Goal: Information Seeking & Learning: Find specific fact

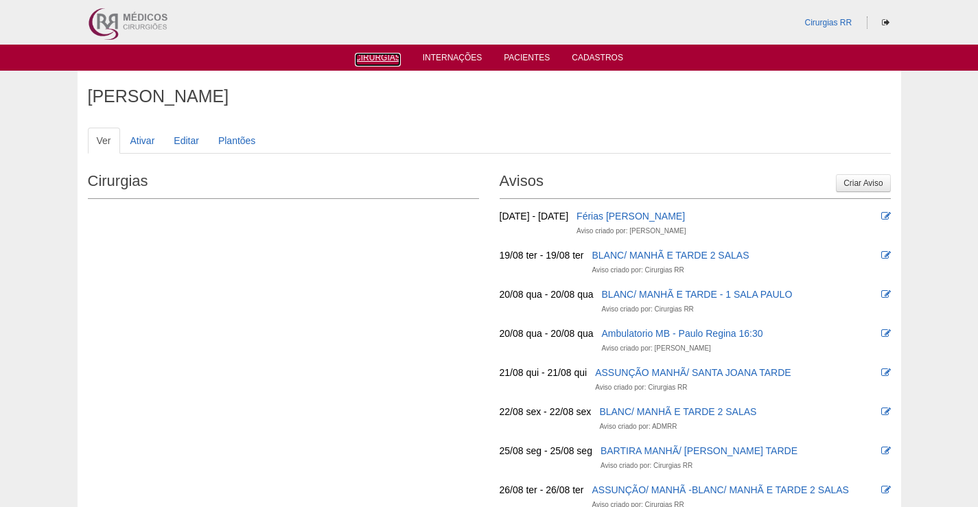
click at [377, 62] on link "Cirurgias" at bounding box center [378, 60] width 46 height 14
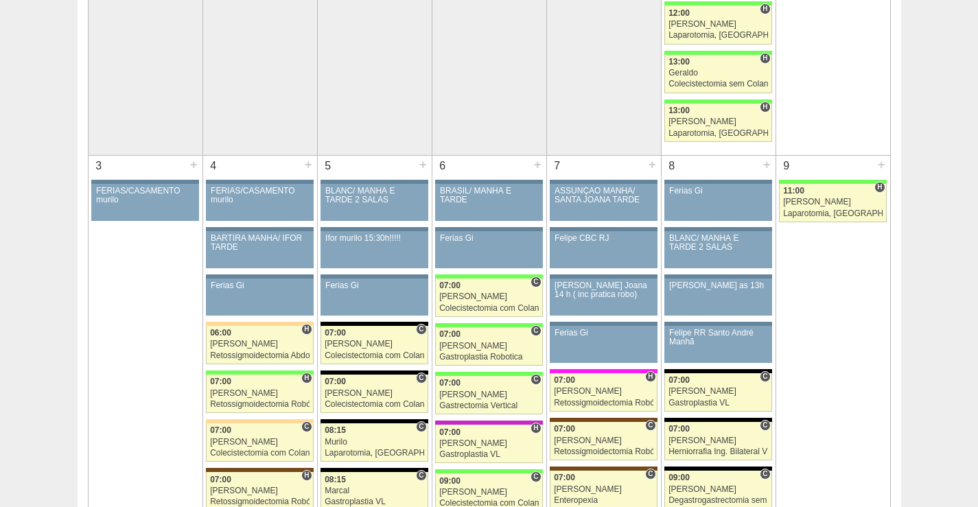
scroll to position [642, 0]
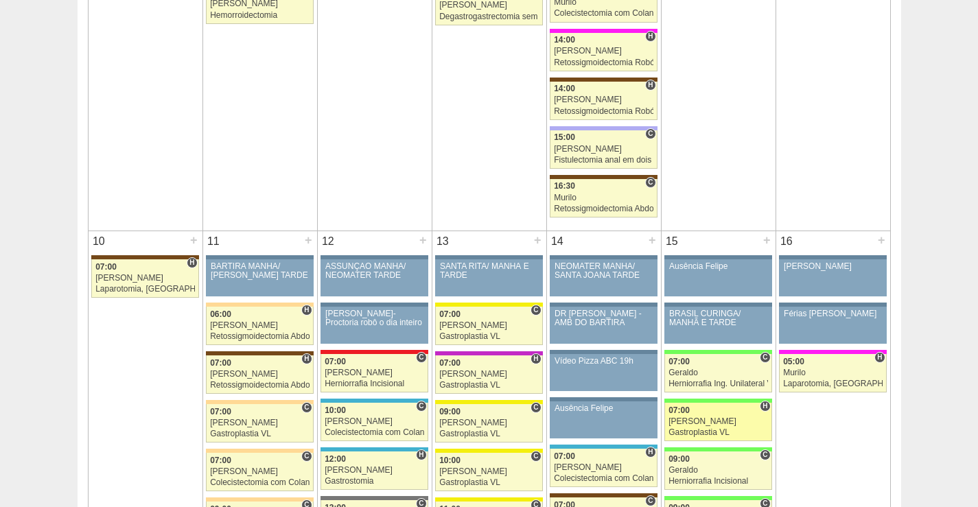
scroll to position [1510, 0]
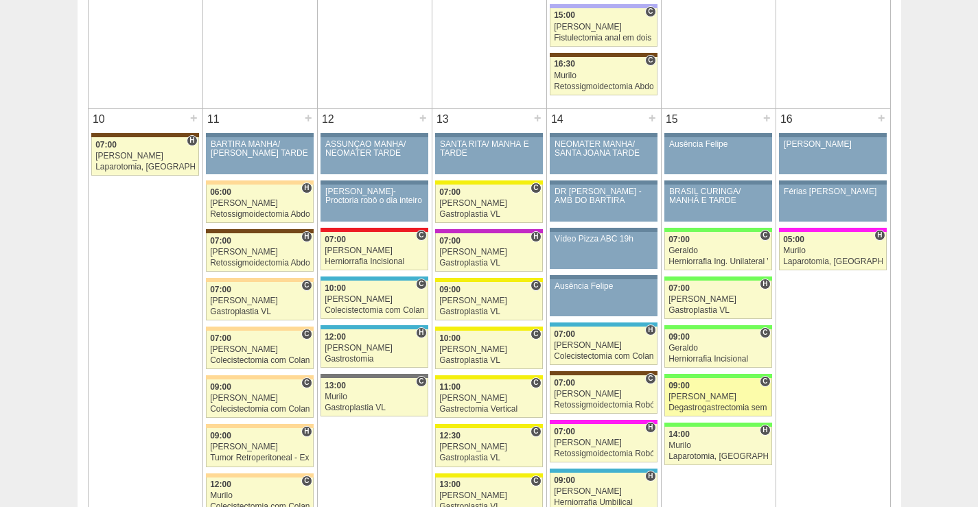
click at [713, 400] on div "[PERSON_NAME]" at bounding box center [719, 397] width 100 height 9
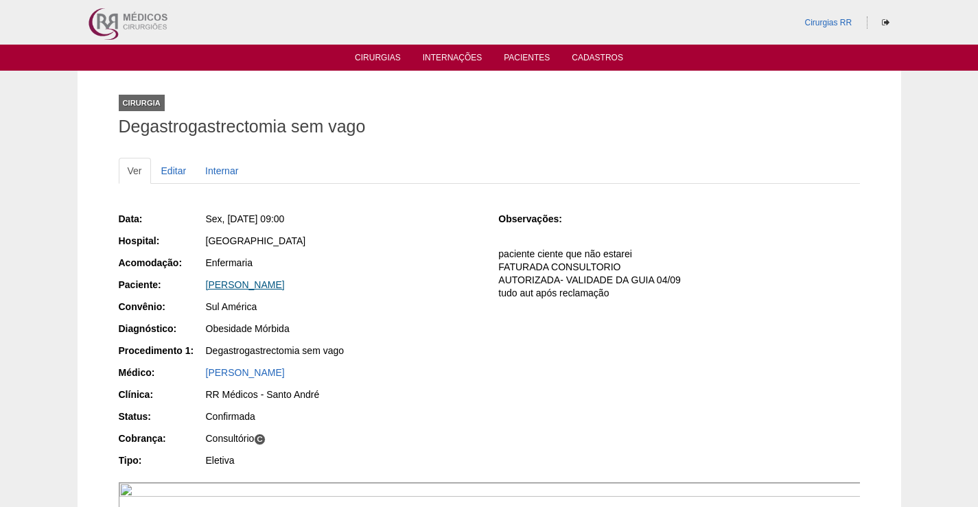
click at [285, 281] on link "ALESSANDRA KARINA DE LIMA VALENT" at bounding box center [245, 284] width 79 height 11
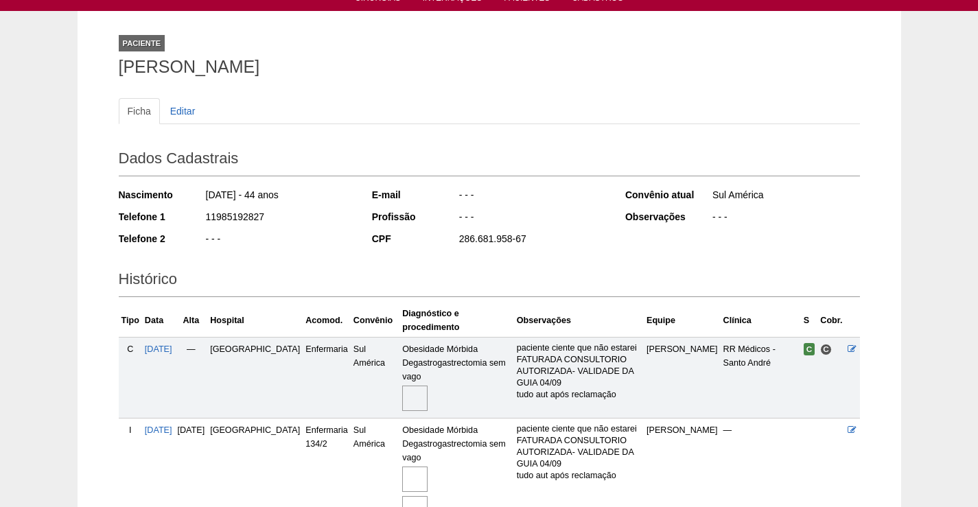
scroll to position [185, 0]
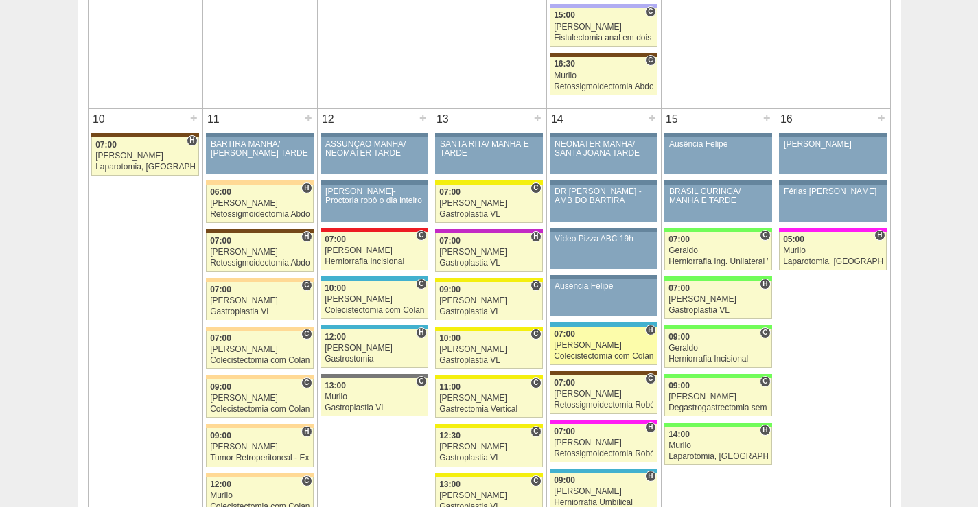
scroll to position [1510, 0]
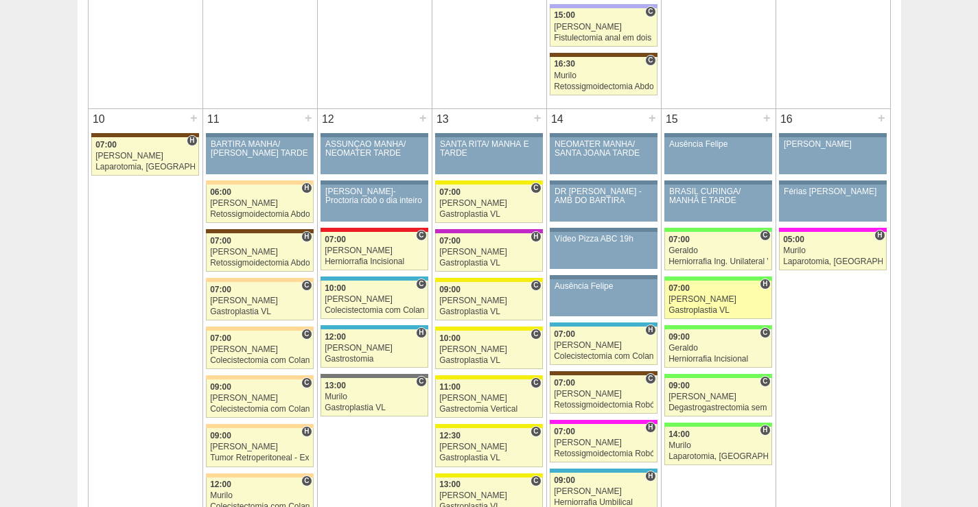
click at [715, 296] on div "Nathan" at bounding box center [719, 299] width 100 height 9
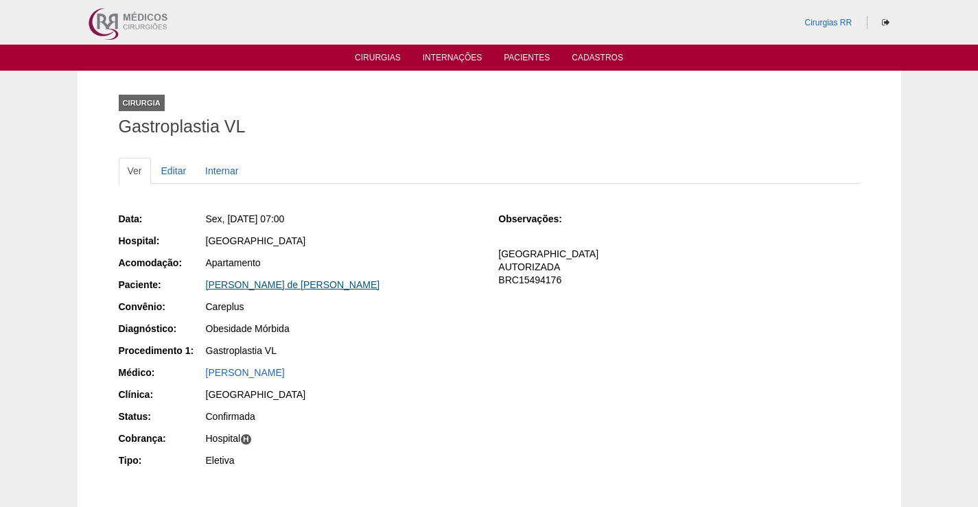
click at [259, 288] on link "[PERSON_NAME] de [PERSON_NAME]" at bounding box center [293, 284] width 174 height 11
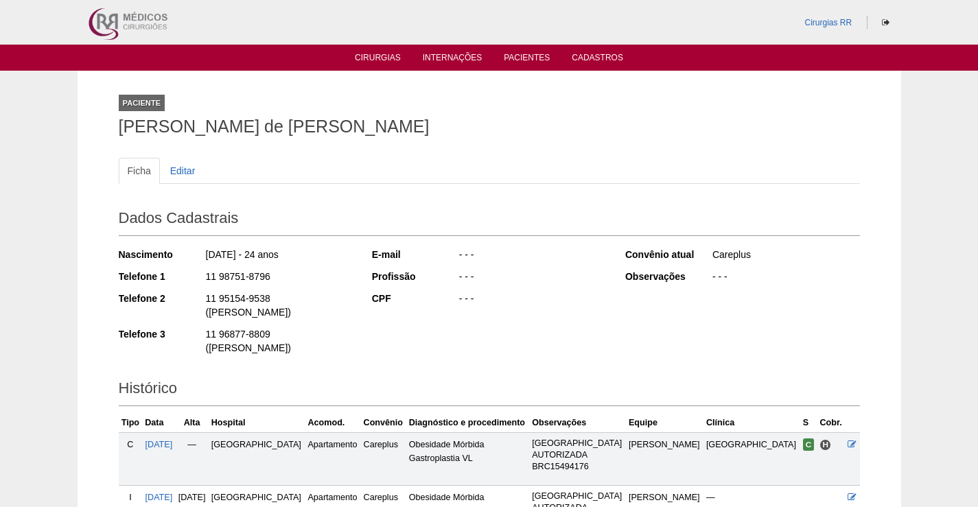
click at [370, 69] on ul "Cirurgias Internações Pacientes Cadastros" at bounding box center [489, 58] width 978 height 26
click at [382, 57] on link "Cirurgias" at bounding box center [378, 59] width 46 height 12
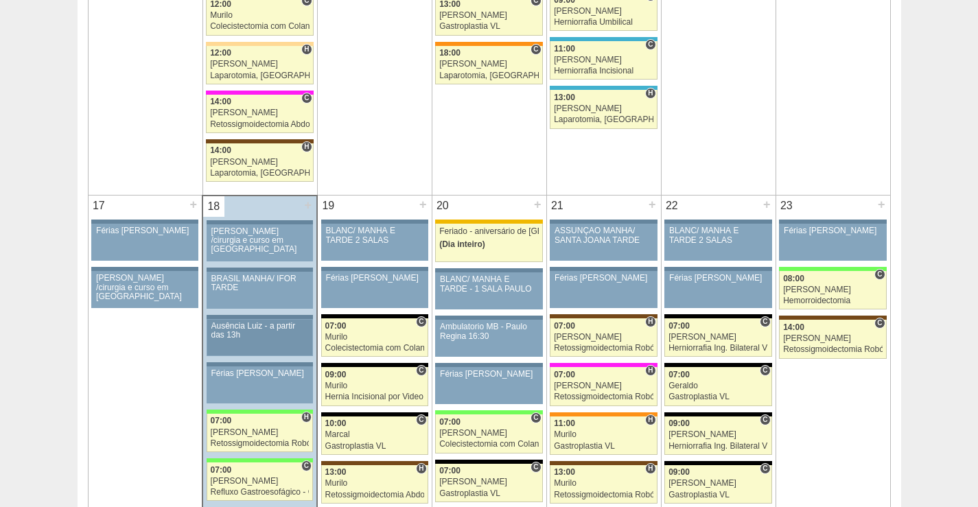
scroll to position [2197, 0]
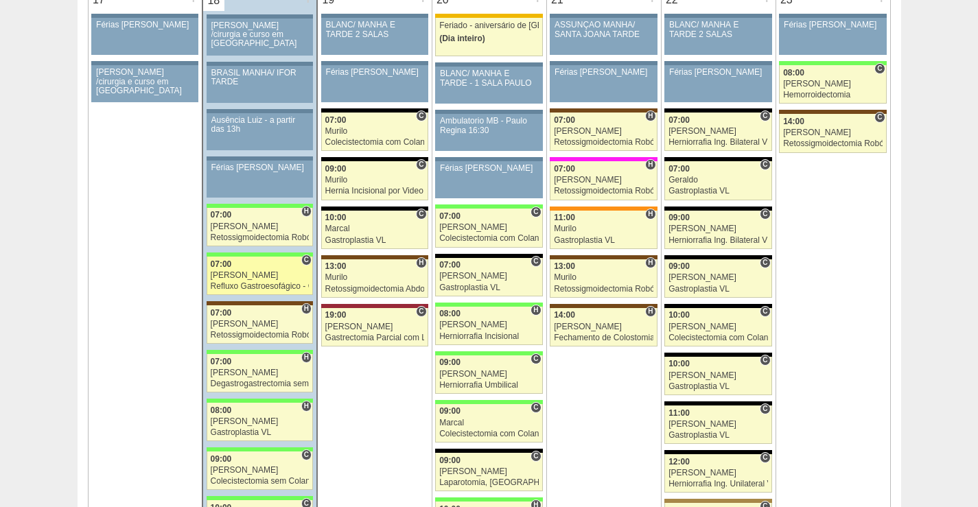
click at [257, 281] on link "87165 Bruno C 07:00 Bruno Refluxo Gastroesofágico - Cirurgia VL Hospital Brasil…" at bounding box center [260, 276] width 106 height 38
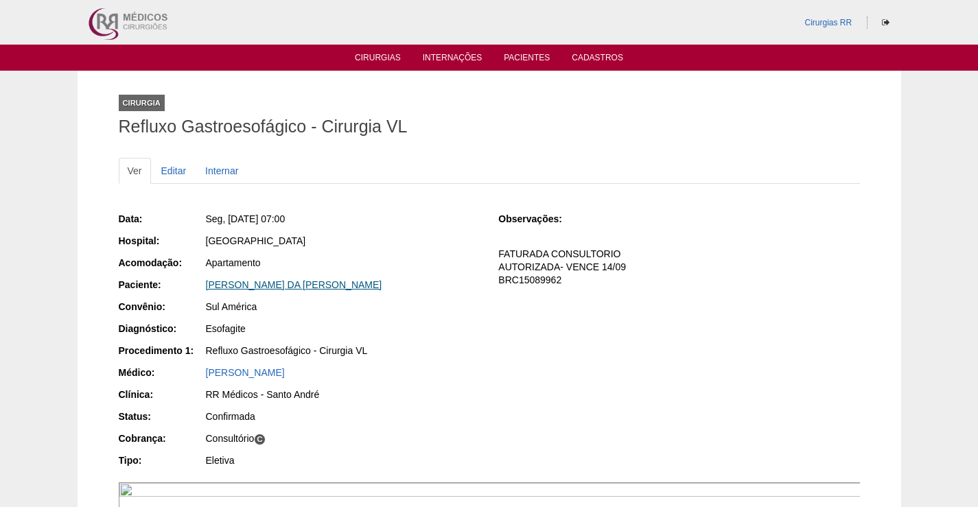
click at [338, 287] on link "[PERSON_NAME]" at bounding box center [294, 284] width 176 height 11
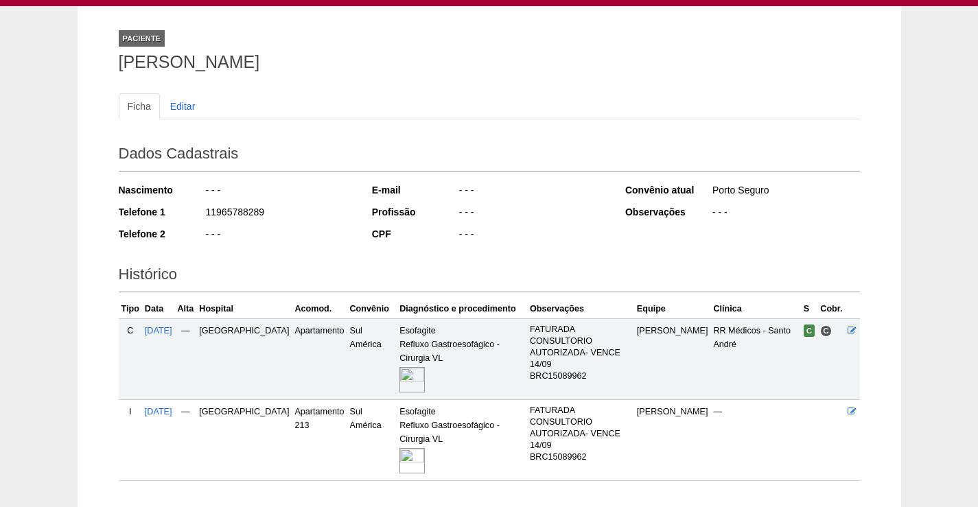
scroll to position [128, 0]
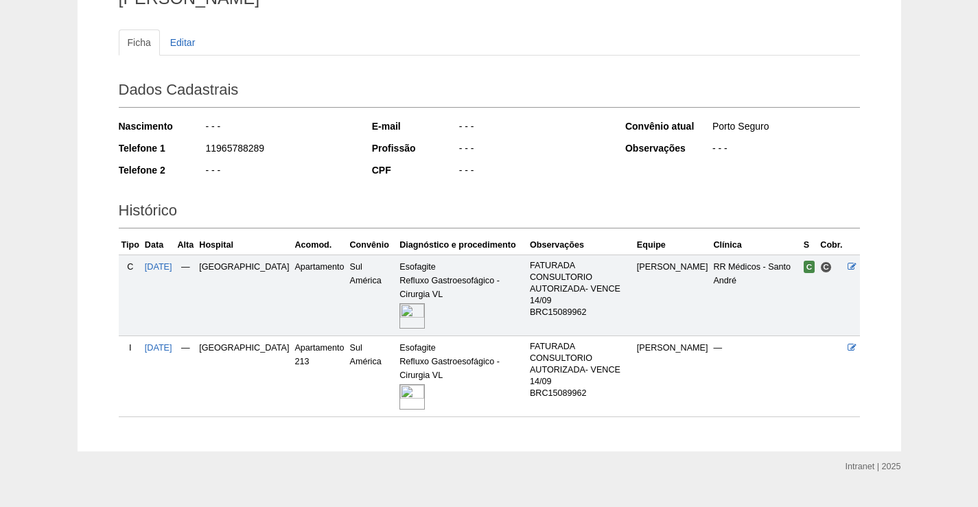
click at [400, 384] on img at bounding box center [412, 396] width 25 height 25
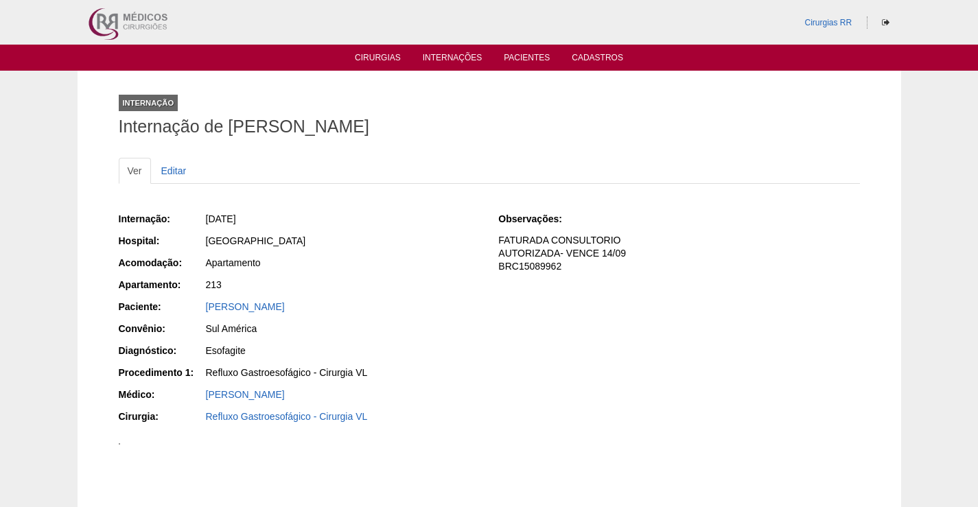
scroll to position [69, 0]
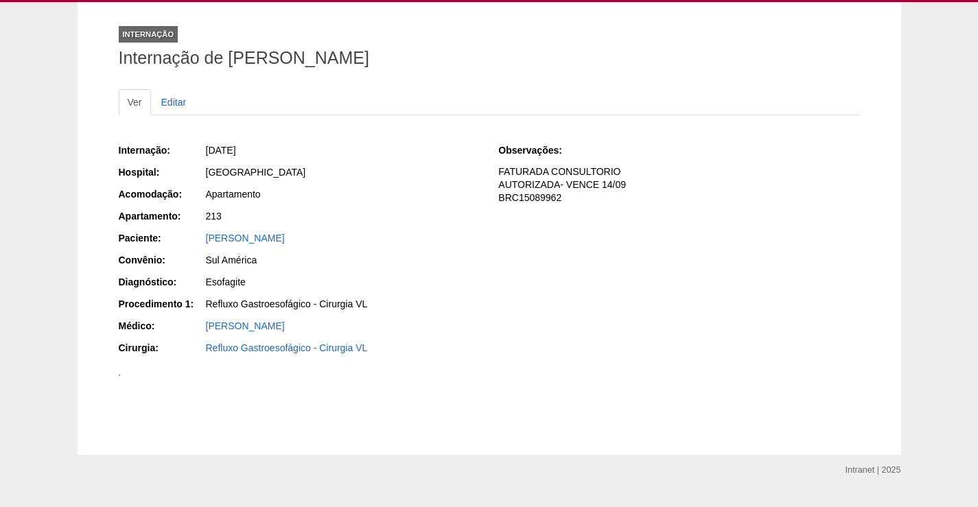
click at [120, 376] on img at bounding box center [119, 375] width 1 height 1
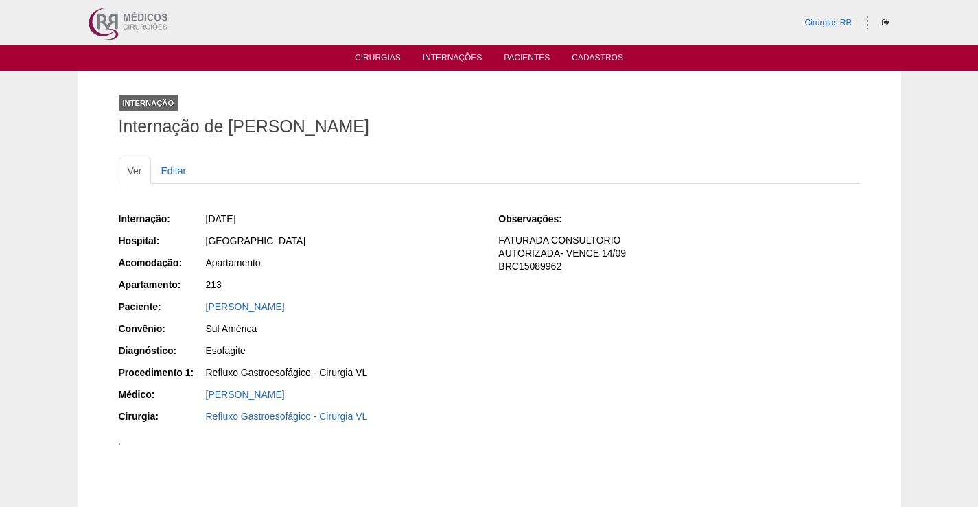
scroll to position [69, 0]
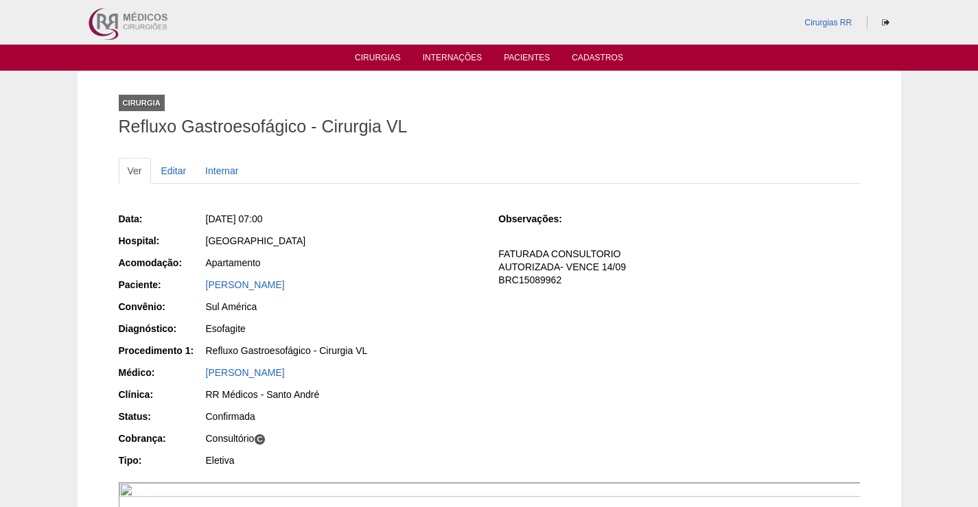
drag, startPoint x: 412, startPoint y: 287, endPoint x: 192, endPoint y: 340, distance: 226.6
click at [194, 289] on div "Paciente: MARCOS VINICIUS DA SILVA DOMINGUES" at bounding box center [299, 286] width 361 height 17
copy div "Paciente: MARCOS VINICIUS DA SILVA DOMINGUES"
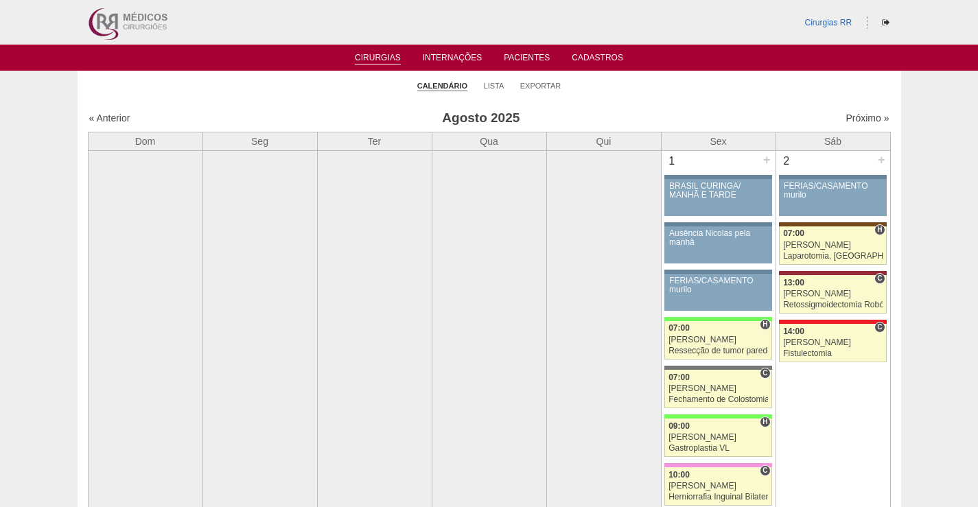
scroll to position [2193, 0]
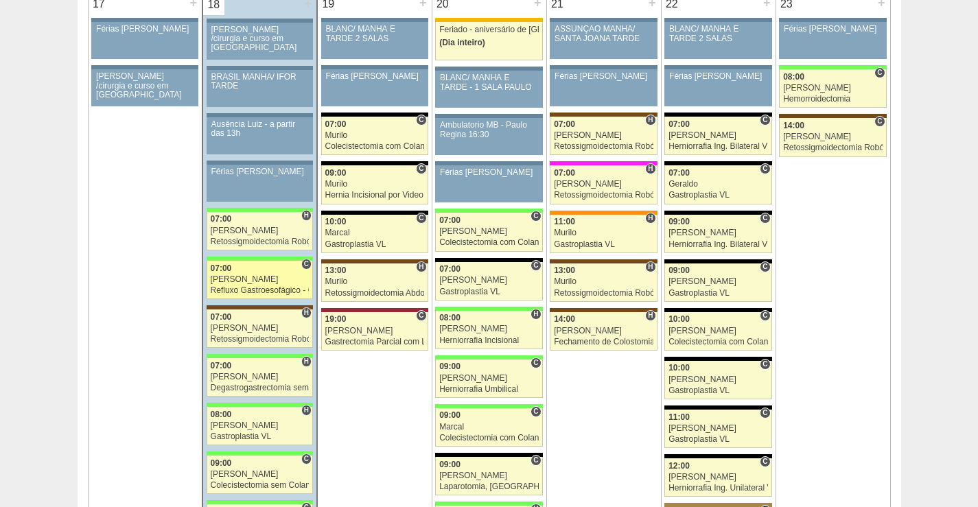
click at [268, 274] on link "87165 [PERSON_NAME] C 07:00 [PERSON_NAME] Refluxo Gastroesofágico - Cirurgia VL…" at bounding box center [260, 280] width 106 height 38
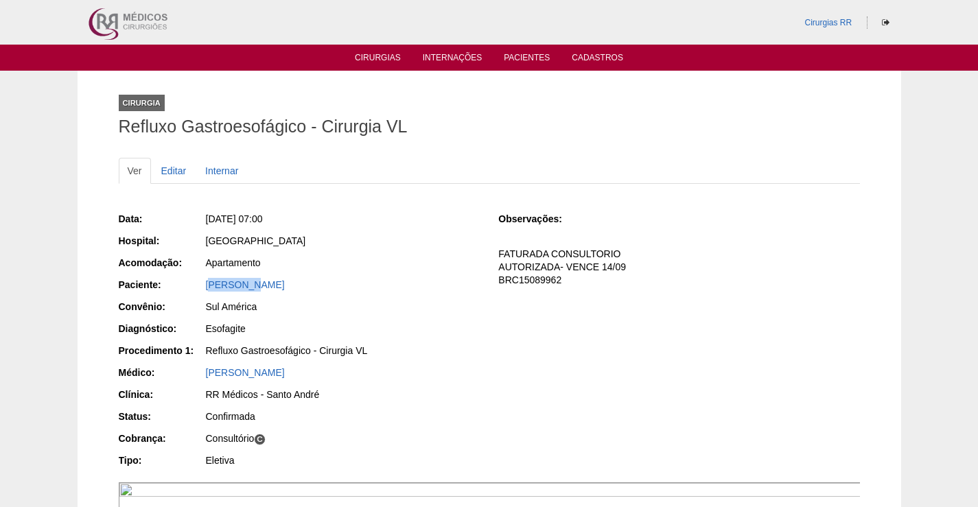
drag, startPoint x: 253, startPoint y: 293, endPoint x: 211, endPoint y: 295, distance: 42.6
drag, startPoint x: 211, startPoint y: 295, endPoint x: 382, endPoint y: 246, distance: 177.8
click at [378, 245] on div "[GEOGRAPHIC_DATA]" at bounding box center [343, 241] width 274 height 14
drag, startPoint x: 428, startPoint y: 279, endPoint x: 264, endPoint y: 343, distance: 176.9
click at [183, 293] on div "Paciente: MARCOS VINICIUS DA SILVA DOMINGUES" at bounding box center [299, 286] width 361 height 17
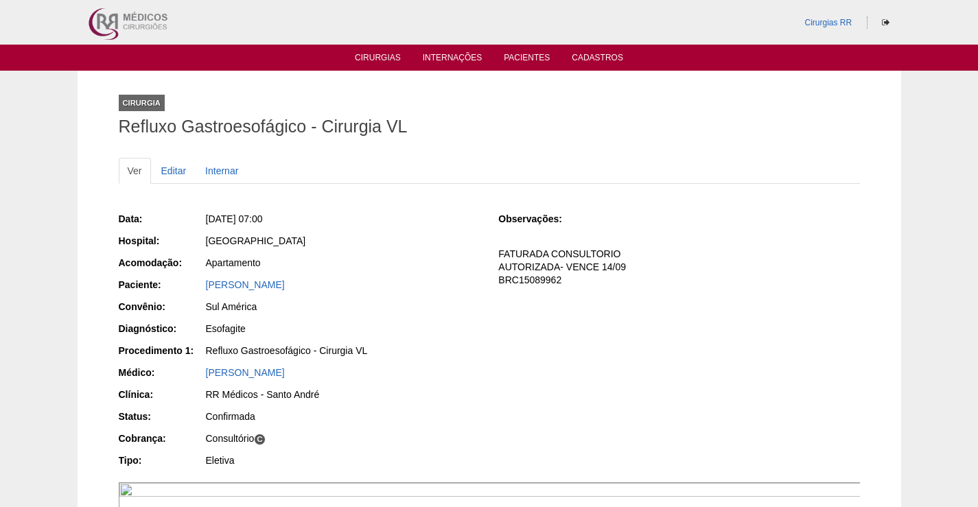
copy link "MARCOS VINICIUS DA SILVA DOMINGUES"
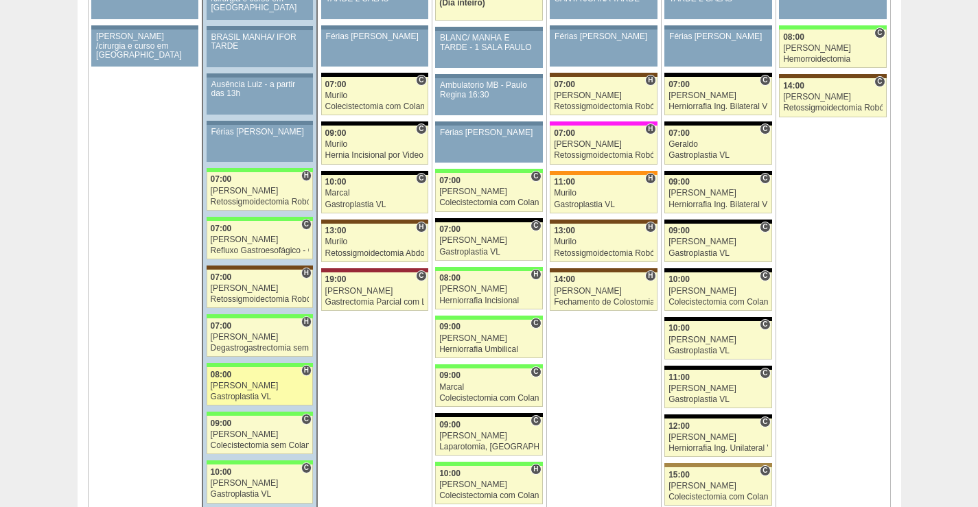
scroll to position [2257, 0]
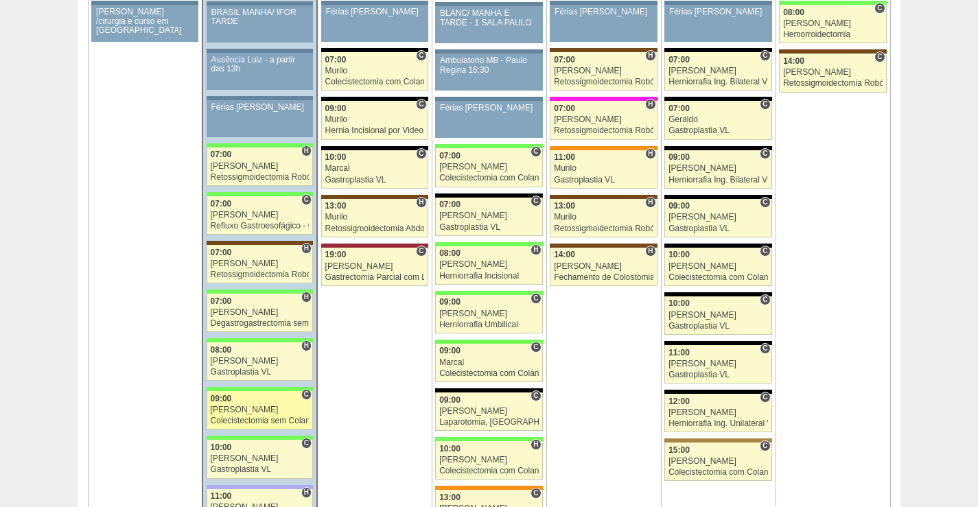
click at [268, 405] on link "87728 Nathan C 09:00 Nathan Colecistectomia sem Colangiografia VL Hospital Bras…" at bounding box center [260, 410] width 106 height 38
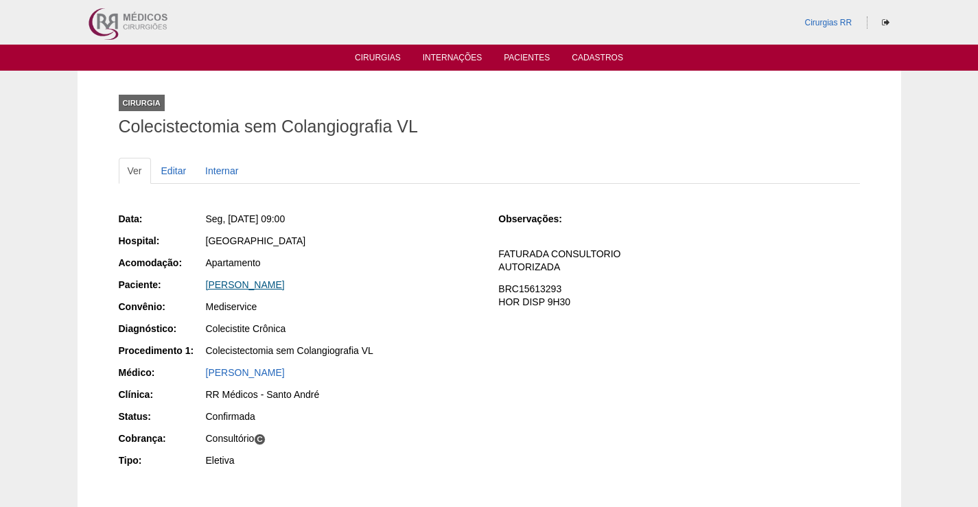
click at [279, 281] on link "[PERSON_NAME]" at bounding box center [245, 284] width 79 height 11
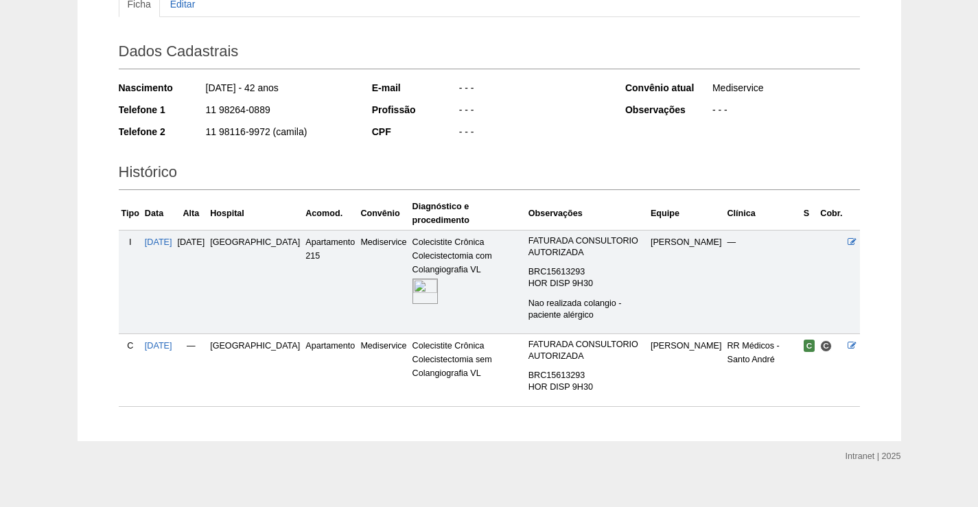
scroll to position [170, 0]
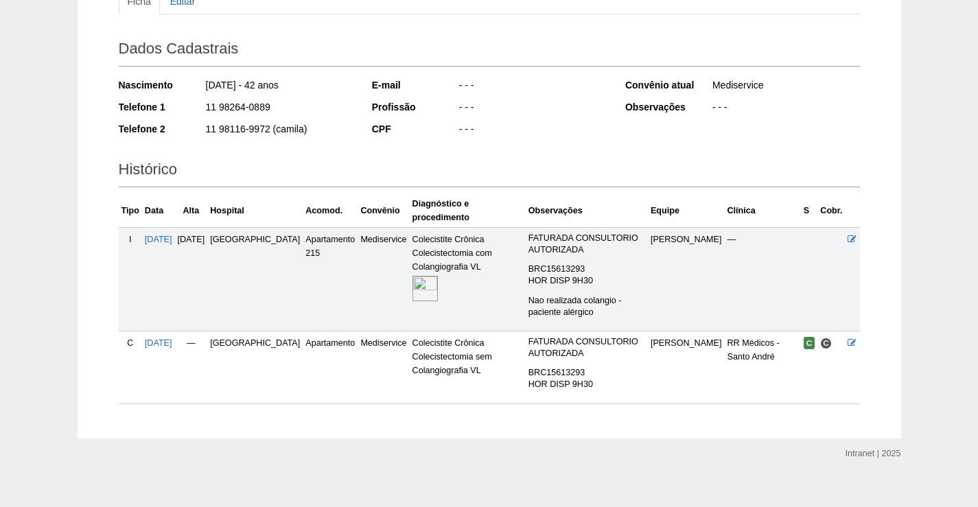
click at [413, 276] on img at bounding box center [425, 288] width 25 height 25
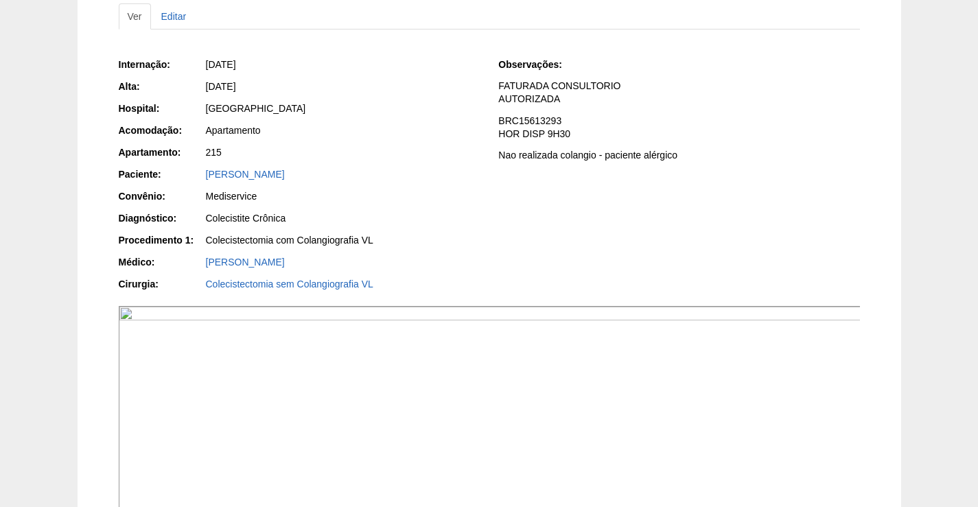
scroll to position [343, 0]
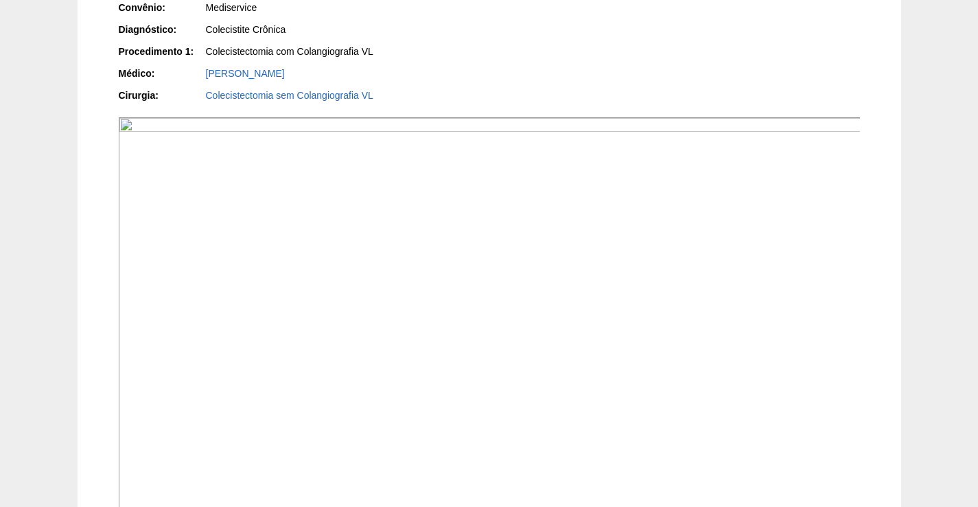
click at [610, 250] on img at bounding box center [490, 395] width 743 height 557
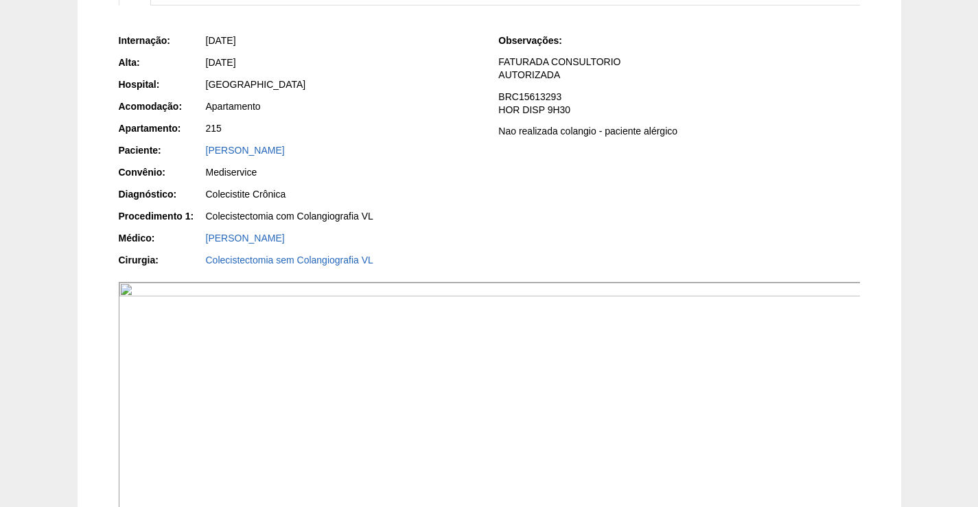
scroll to position [137, 0]
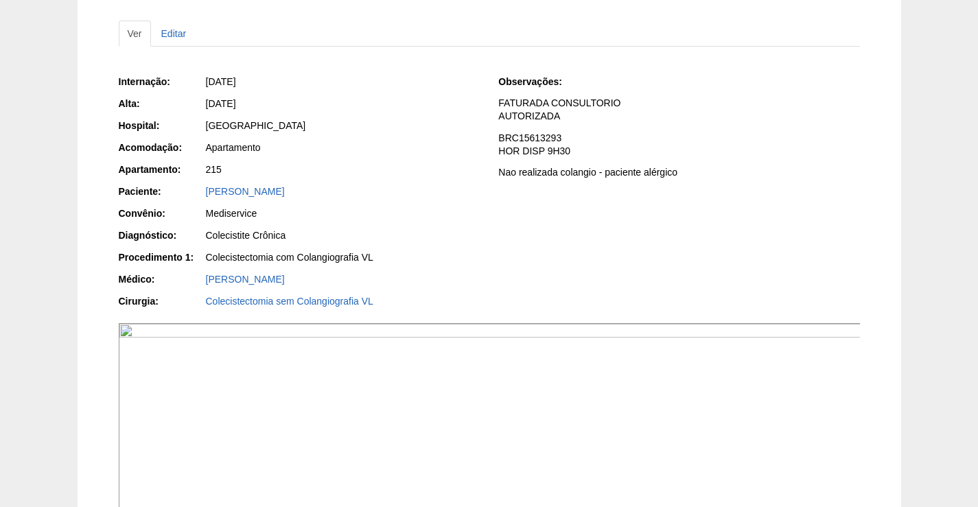
drag, startPoint x: 345, startPoint y: 192, endPoint x: 168, endPoint y: 191, distance: 177.1
click at [168, 191] on div "Paciente: [PERSON_NAME]" at bounding box center [299, 193] width 361 height 17
copy div "Paciente: [PERSON_NAME]"
